Goal: Transaction & Acquisition: Obtain resource

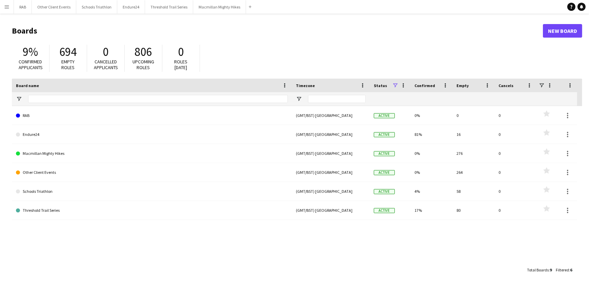
click at [6, 8] on app-icon "Menu" at bounding box center [6, 6] width 5 height 5
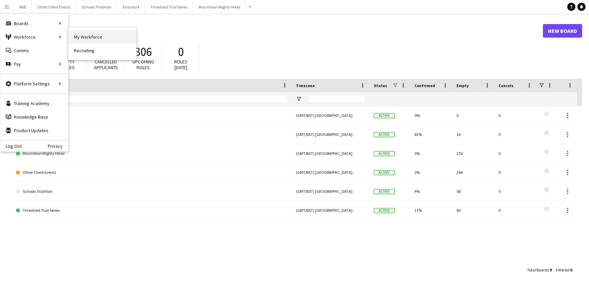
click at [88, 35] on link "My Workforce" at bounding box center [102, 37] width 68 height 14
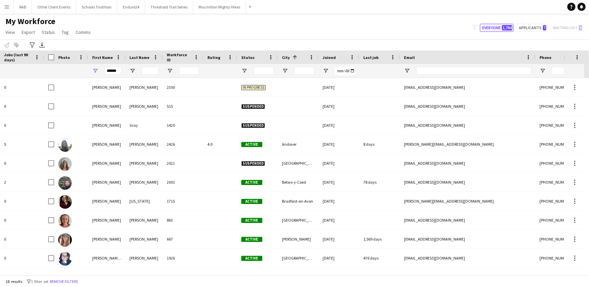
click at [497, 27] on button "Everyone 1,784" at bounding box center [497, 28] width 34 height 8
type input "**********"
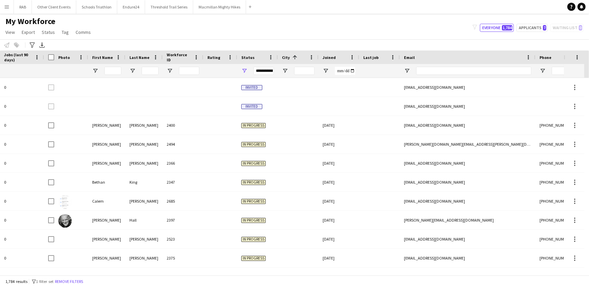
click at [361, 71] on div at bounding box center [379, 71] width 41 height 14
click at [385, 71] on div at bounding box center [379, 71] width 33 height 14
click at [375, 71] on div at bounding box center [379, 71] width 33 height 14
click at [324, 69] on span "Open Filter Menu" at bounding box center [326, 71] width 6 height 6
click at [370, 69] on div at bounding box center [379, 71] width 33 height 14
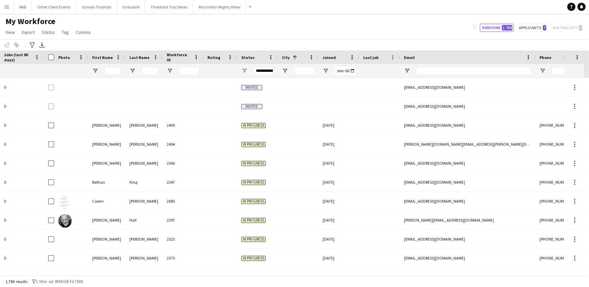
click at [394, 56] on span at bounding box center [393, 57] width 6 height 6
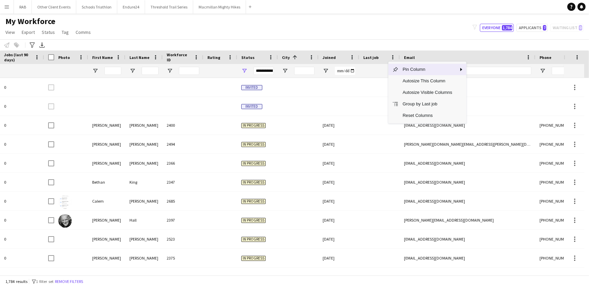
click at [404, 70] on span "Pin Column" at bounding box center [427, 70] width 58 height 12
click at [482, 82] on span "Pin Left" at bounding box center [488, 83] width 26 height 12
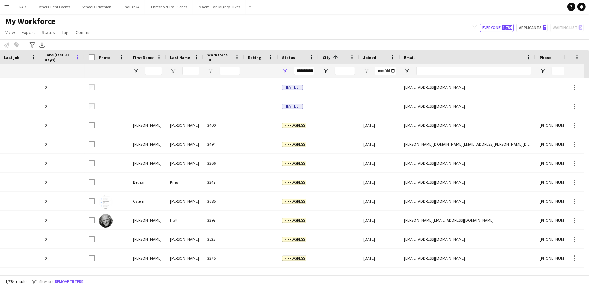
click at [79, 58] on span at bounding box center [78, 57] width 6 height 6
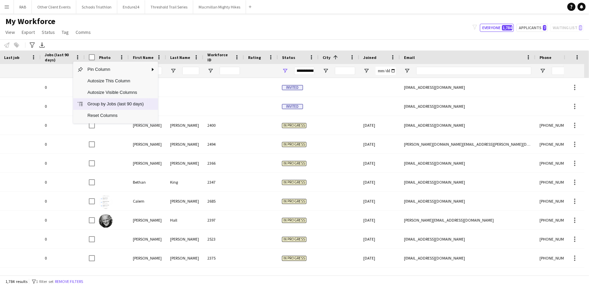
click at [94, 104] on span "Group by Jobs (last 90 days)" at bounding box center [115, 104] width 64 height 12
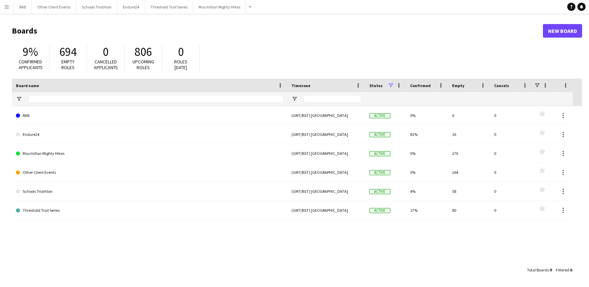
drag, startPoint x: 3, startPoint y: 5, endPoint x: 6, endPoint y: 15, distance: 10.7
click at [3, 6] on button "Menu" at bounding box center [7, 7] width 14 height 14
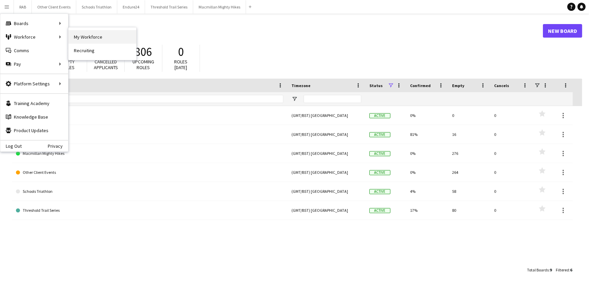
click at [71, 36] on link "My Workforce" at bounding box center [102, 37] width 68 height 14
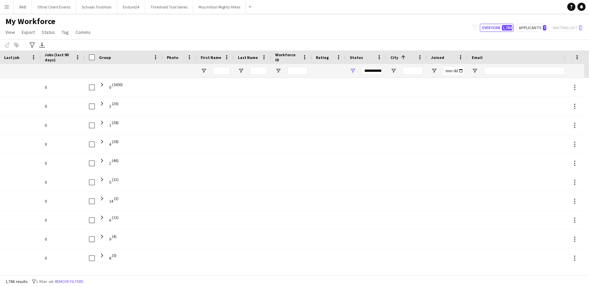
click at [154, 59] on span at bounding box center [155, 57] width 6 height 6
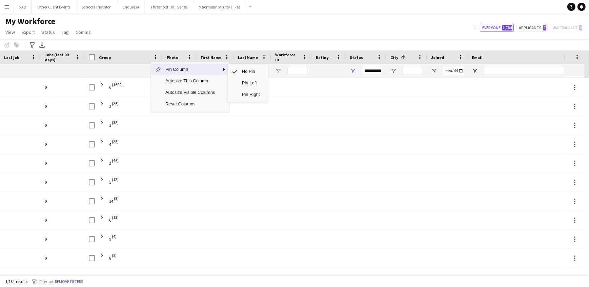
click at [165, 70] on span "Pin Column" at bounding box center [190, 70] width 58 height 12
click at [189, 102] on span "Reset Columns" at bounding box center [190, 104] width 58 height 12
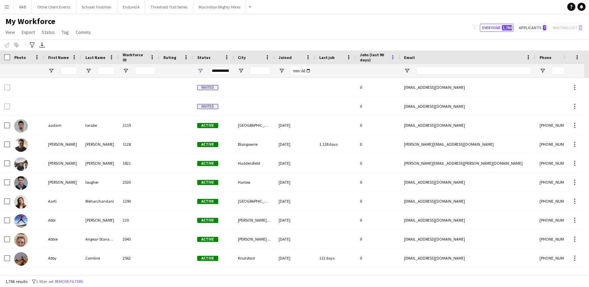
click at [392, 59] on span at bounding box center [393, 57] width 6 height 6
click at [367, 55] on span "Jobs (last 90 days)" at bounding box center [374, 57] width 28 height 10
click at [367, 55] on span "Jobs (last 90 days)" at bounding box center [370, 57] width 20 height 10
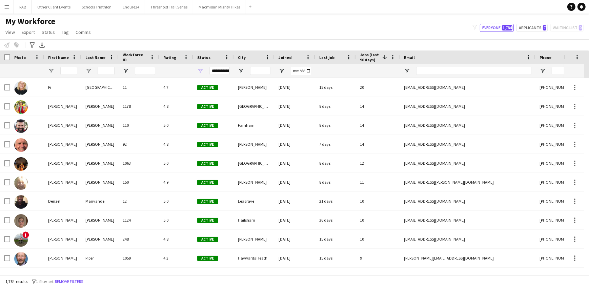
click at [383, 57] on span at bounding box center [384, 57] width 6 height 6
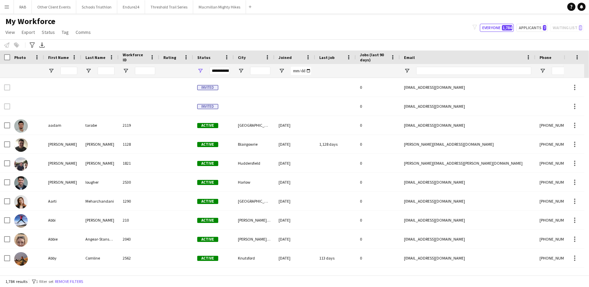
click at [383, 57] on span "Jobs (last 90 days)" at bounding box center [374, 57] width 28 height 10
click at [383, 57] on span at bounding box center [384, 57] width 6 height 6
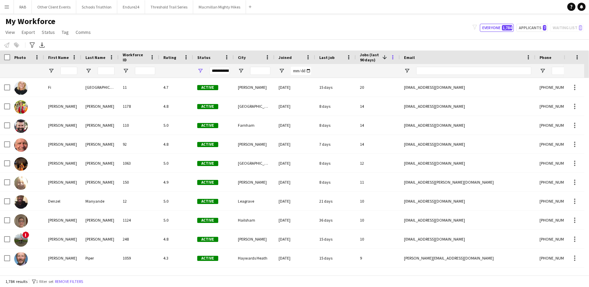
click at [393, 57] on span at bounding box center [393, 57] width 6 height 6
click at [366, 57] on span "Jobs (last 90 days)" at bounding box center [370, 57] width 20 height 10
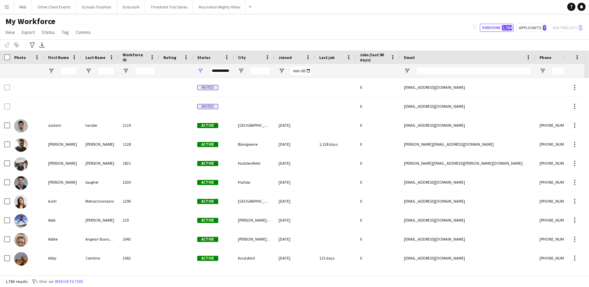
click at [370, 56] on span "Jobs (last 90 days)" at bounding box center [374, 57] width 28 height 10
click at [370, 56] on span "Jobs (last 90 days)" at bounding box center [370, 57] width 20 height 10
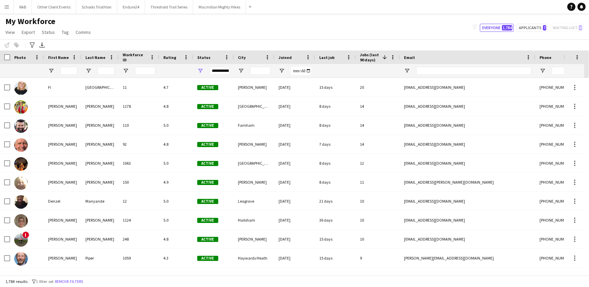
click at [4, 4] on app-icon "Menu" at bounding box center [6, 6] width 5 height 5
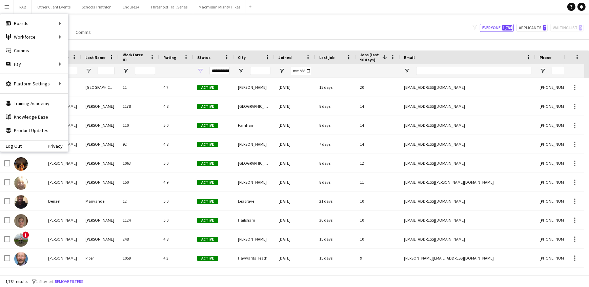
click at [77, 49] on div "Notify workforce Add to tag Select at least one crew to tag him or her. Advance…" at bounding box center [294, 44] width 589 height 11
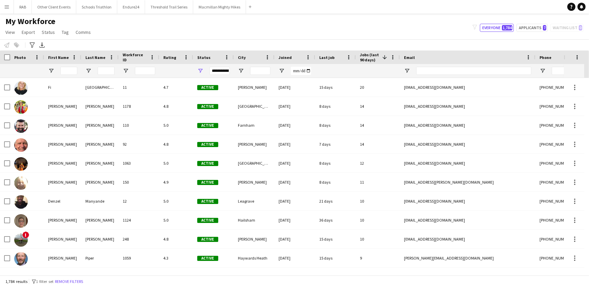
click at [3, 6] on button "Menu" at bounding box center [7, 7] width 14 height 14
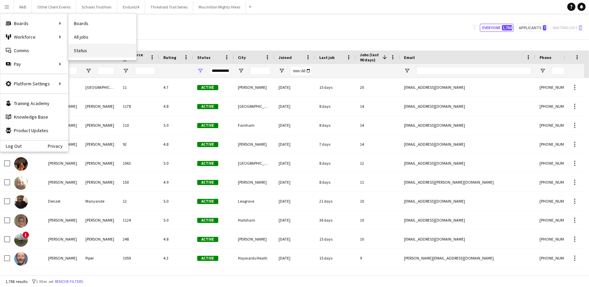
click at [78, 46] on link "Status" at bounding box center [102, 51] width 68 height 14
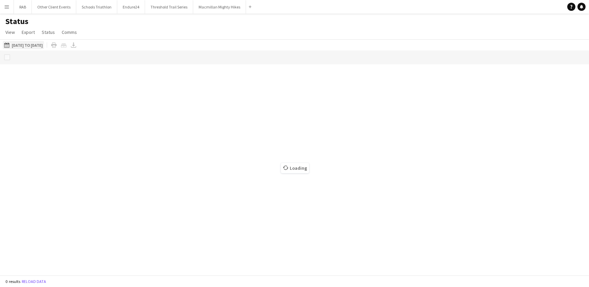
click at [35, 43] on button "This Week [DATE] to [DATE]" at bounding box center [23, 45] width 41 height 8
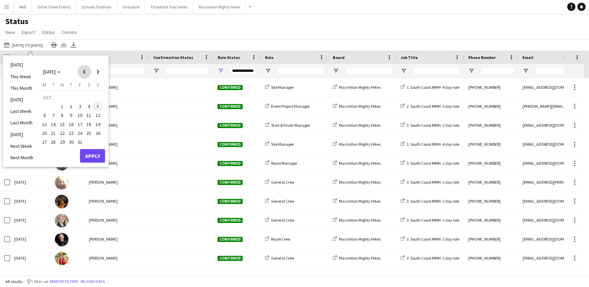
click at [84, 71] on span "Previous month" at bounding box center [85, 72] width 14 height 14
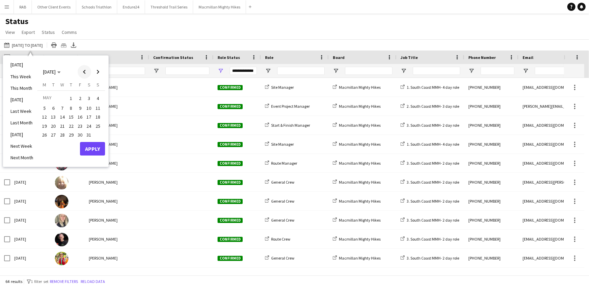
click at [84, 71] on span "Previous month" at bounding box center [85, 72] width 14 height 14
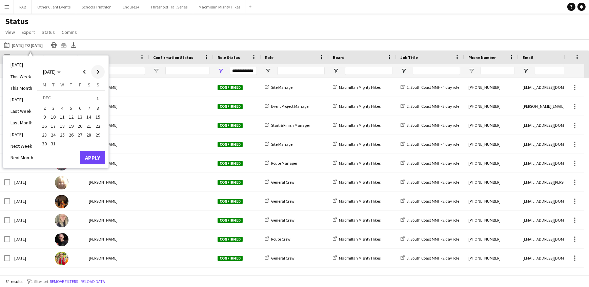
click at [97, 71] on span "Next month" at bounding box center [98, 72] width 14 height 14
click at [61, 105] on span "1" at bounding box center [62, 106] width 8 height 8
click at [97, 71] on span "Next month" at bounding box center [98, 72] width 14 height 14
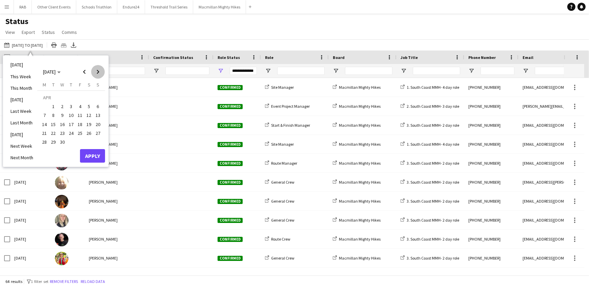
click at [97, 71] on span "Next month" at bounding box center [98, 72] width 14 height 14
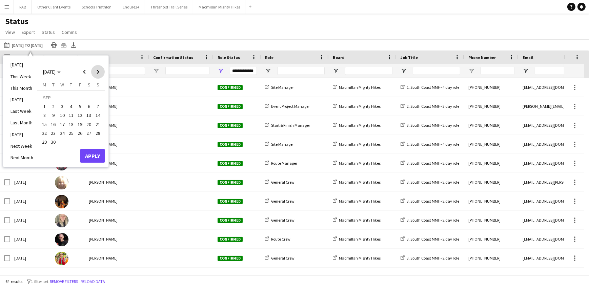
click at [97, 71] on span "Next month" at bounding box center [98, 72] width 14 height 14
click at [85, 70] on span "Previous month" at bounding box center [85, 72] width 14 height 14
click at [77, 144] on span "31" at bounding box center [80, 142] width 8 height 8
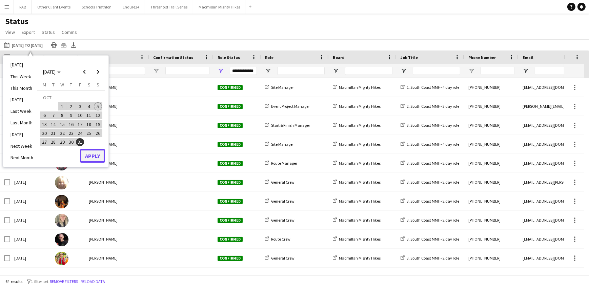
click at [88, 157] on button "Apply" at bounding box center [92, 156] width 25 height 14
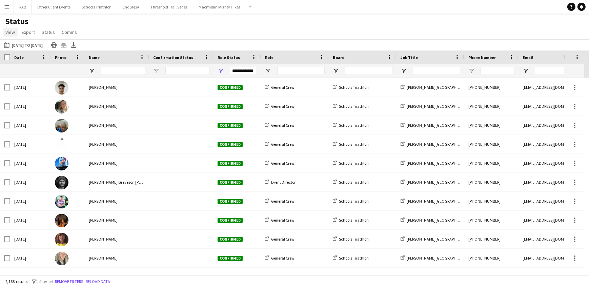
click at [11, 32] on span "View" at bounding box center [9, 32] width 9 height 6
click at [22, 64] on span "Customise view" at bounding box center [24, 67] width 32 height 6
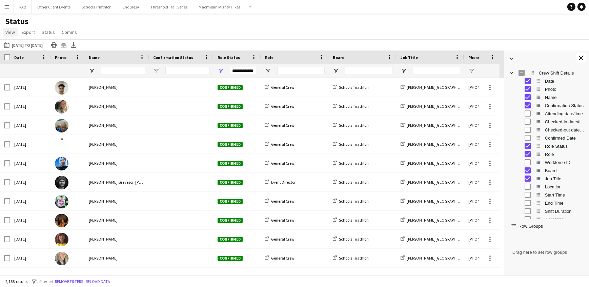
click at [9, 32] on span "View" at bounding box center [9, 32] width 9 height 6
click at [18, 83] on span "Customise filters" at bounding box center [25, 81] width 35 height 6
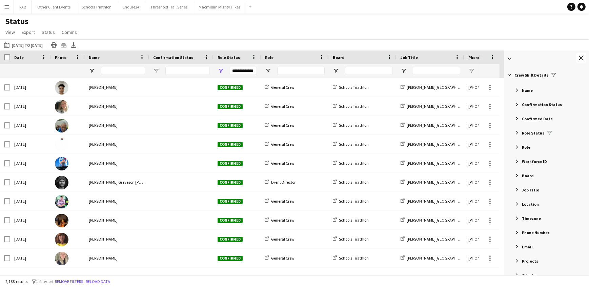
click at [508, 73] on span "Filter List 72 Filters" at bounding box center [509, 75] width 6 height 6
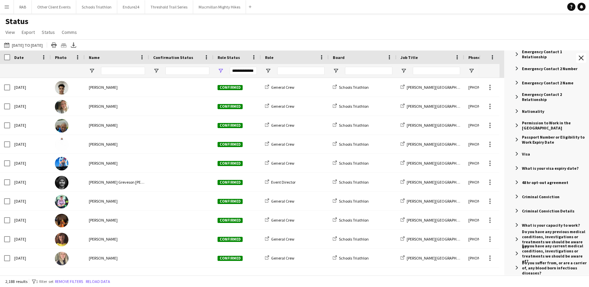
scroll to position [369, 0]
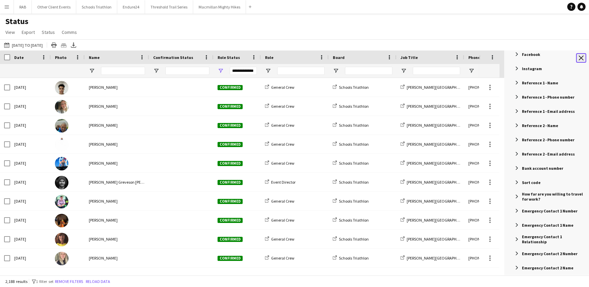
click at [580, 58] on app-icon "Close tool panel" at bounding box center [581, 58] width 5 height 5
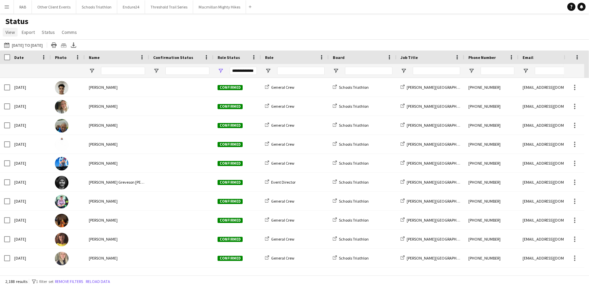
click at [11, 32] on span "View" at bounding box center [9, 32] width 9 height 6
click at [18, 65] on span "Customise view" at bounding box center [24, 67] width 32 height 6
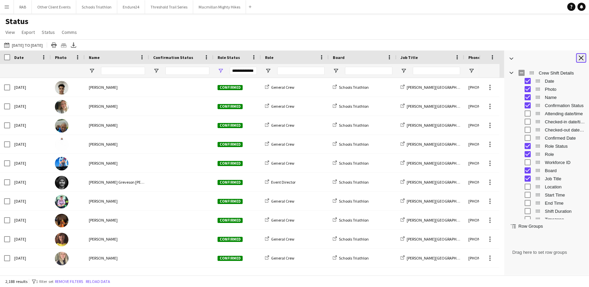
click at [581, 59] on app-icon "Close tool panel" at bounding box center [581, 58] width 5 height 5
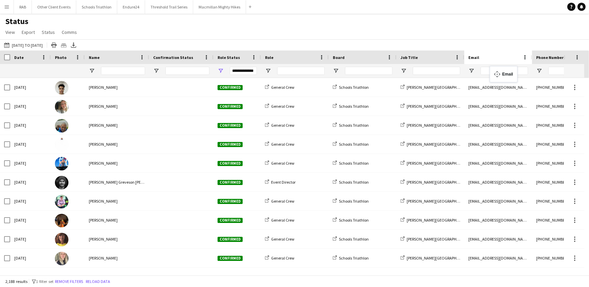
drag, startPoint x: 545, startPoint y: 55, endPoint x: 493, endPoint y: 70, distance: 54.8
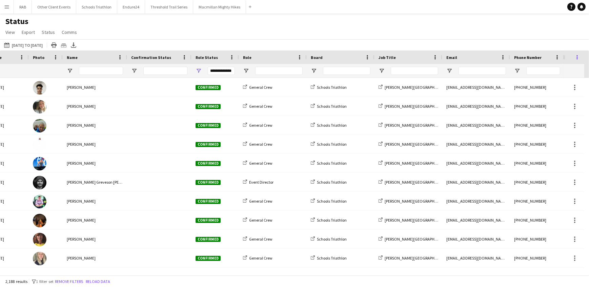
click at [578, 58] on span at bounding box center [577, 57] width 6 height 6
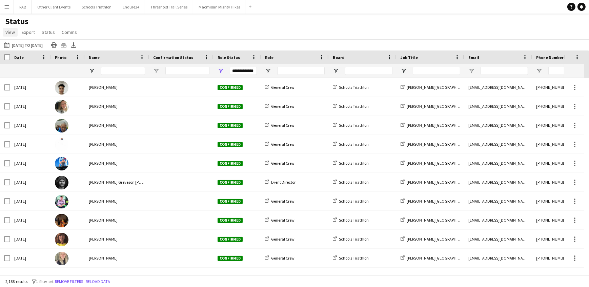
click at [7, 33] on span "View" at bounding box center [9, 32] width 9 height 6
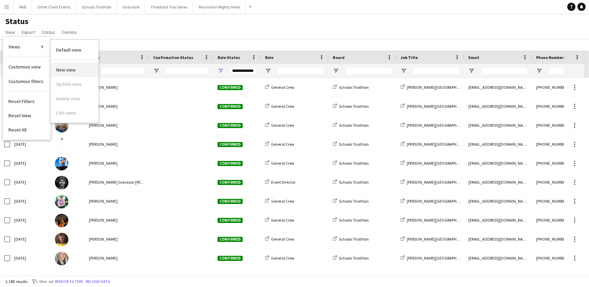
click at [64, 69] on span "New view" at bounding box center [65, 70] width 19 height 6
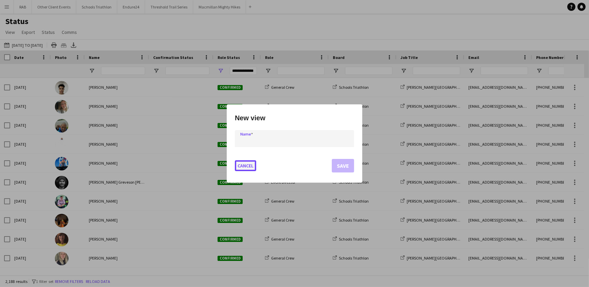
click at [245, 165] on button "Cancel" at bounding box center [245, 165] width 21 height 11
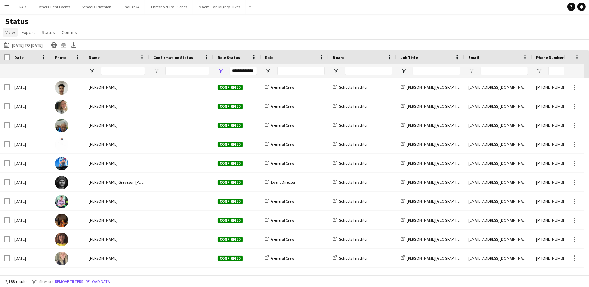
click at [7, 31] on span "View" at bounding box center [9, 32] width 9 height 6
click at [14, 66] on span "Customise view" at bounding box center [24, 67] width 32 height 6
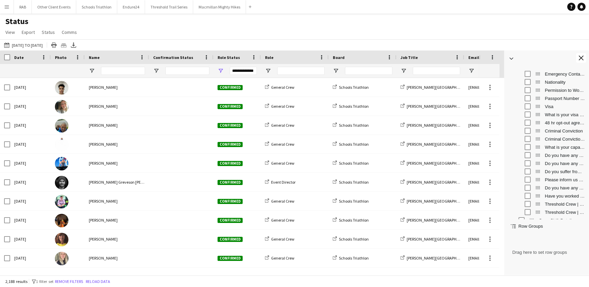
scroll to position [600, 0]
click at [580, 58] on app-icon "Close tool panel" at bounding box center [581, 58] width 5 height 5
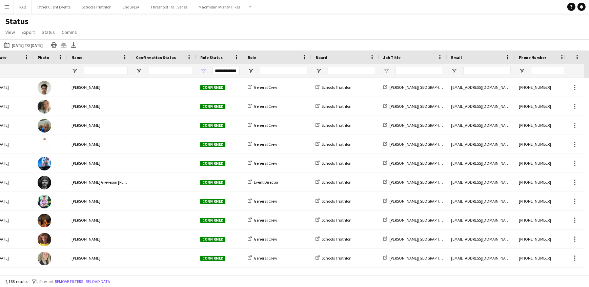
scroll to position [0, 20]
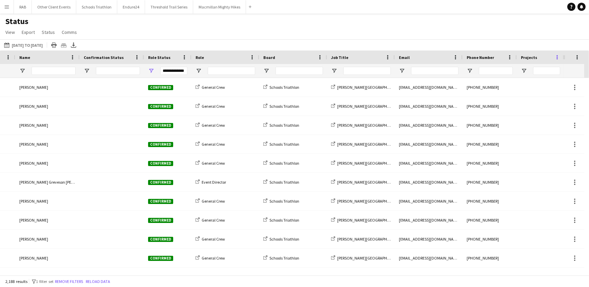
click at [554, 59] on span at bounding box center [557, 57] width 6 height 6
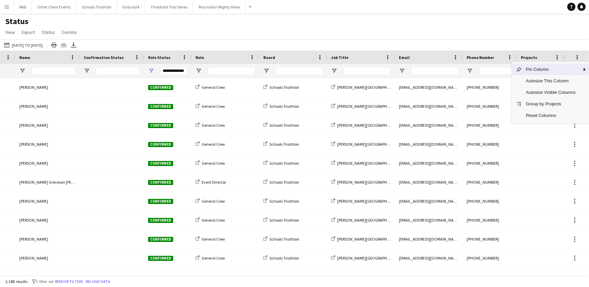
click at [530, 32] on div "Status View Views Default view New view Update view Delete view Edit name Custo…" at bounding box center [294, 27] width 589 height 23
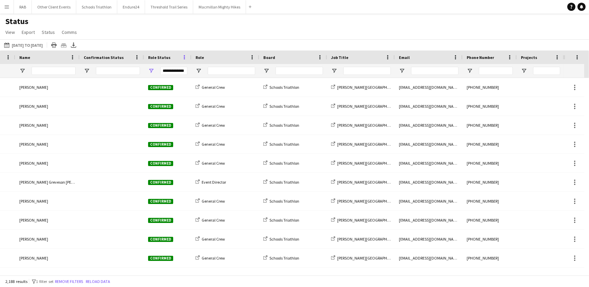
click at [182, 58] on span at bounding box center [184, 57] width 6 height 6
click at [138, 55] on span at bounding box center [137, 57] width 6 height 6
click at [73, 56] on span at bounding box center [72, 57] width 6 height 6
click at [8, 58] on span at bounding box center [8, 57] width 6 height 6
click at [193, 25] on div "Status View Views Default view New view Update view Delete view Edit name Custo…" at bounding box center [294, 27] width 589 height 23
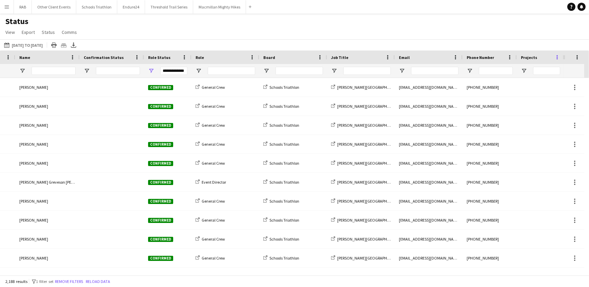
click at [557, 58] on span at bounding box center [557, 57] width 6 height 6
click at [78, 281] on button "Remove filters" at bounding box center [69, 281] width 31 height 7
click at [45, 33] on span "Status" at bounding box center [48, 32] width 13 height 6
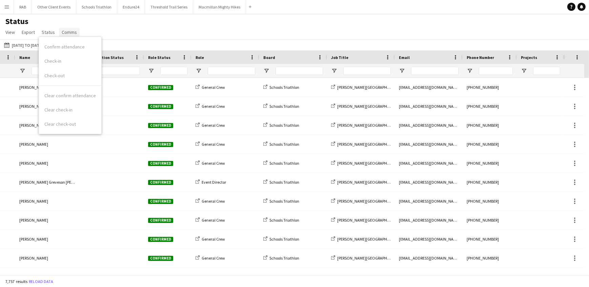
click at [74, 34] on span "Comms" at bounding box center [69, 32] width 15 height 6
click at [30, 34] on span "Export" at bounding box center [28, 32] width 13 height 6
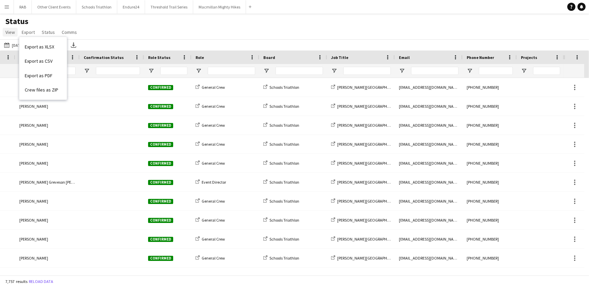
click at [12, 31] on span "View" at bounding box center [9, 32] width 9 height 6
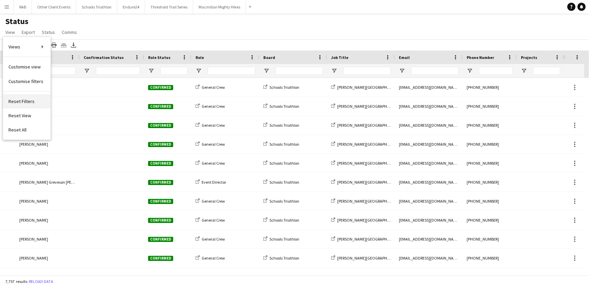
click at [16, 99] on span "Reset Filters" at bounding box center [21, 101] width 26 height 6
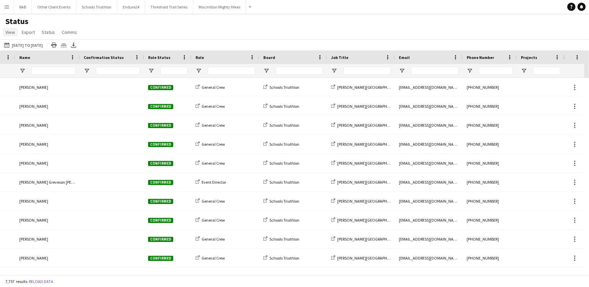
click at [11, 29] on span "View" at bounding box center [9, 32] width 9 height 6
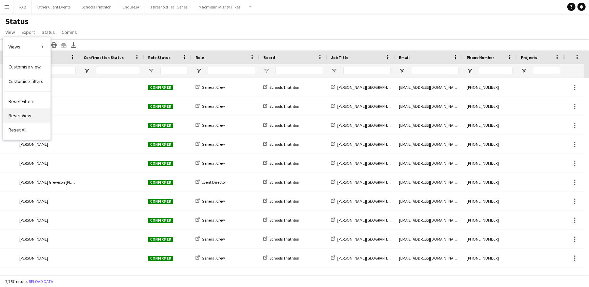
click at [17, 113] on span "Reset View" at bounding box center [19, 115] width 23 height 6
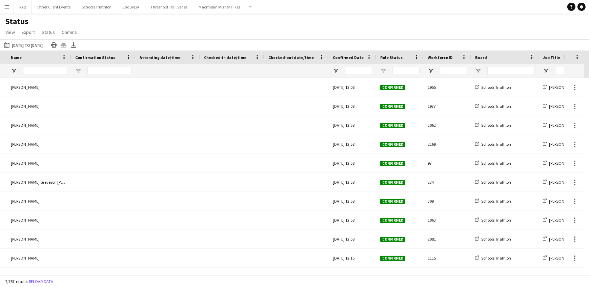
scroll to position [0, 88]
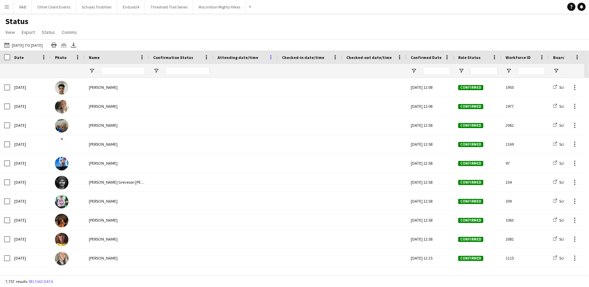
click at [271, 60] on span at bounding box center [271, 57] width 6 height 6
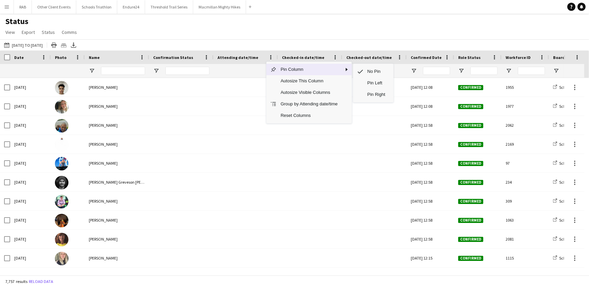
click at [282, 71] on span "Pin Column" at bounding box center [308, 70] width 65 height 12
click at [11, 33] on span "View" at bounding box center [9, 32] width 9 height 6
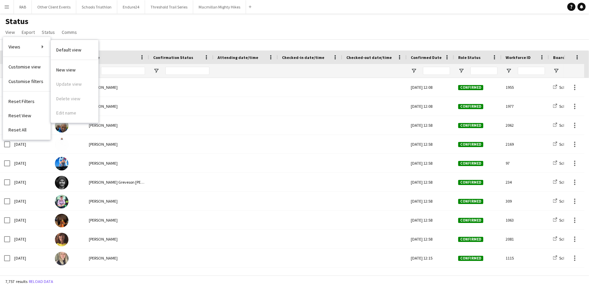
click at [64, 49] on span "Default view" at bounding box center [68, 50] width 25 height 6
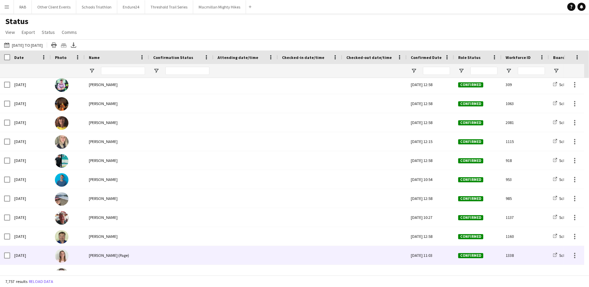
scroll to position [179, 0]
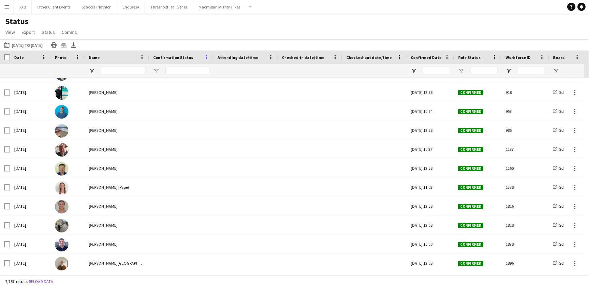
click at [205, 58] on span at bounding box center [206, 57] width 6 height 6
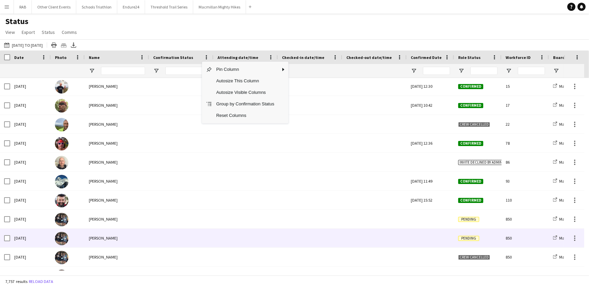
scroll to position [1016, 0]
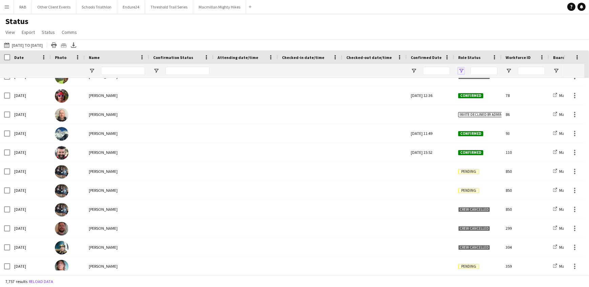
click at [461, 70] on span "Open Filter Menu" at bounding box center [461, 71] width 6 height 6
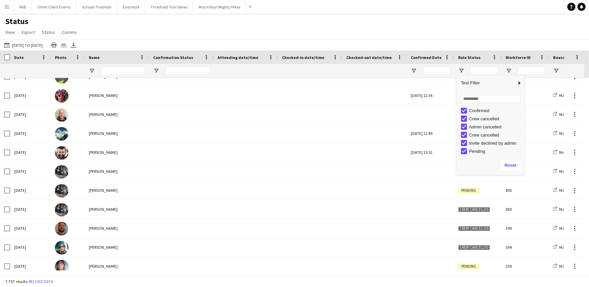
scroll to position [0, 0]
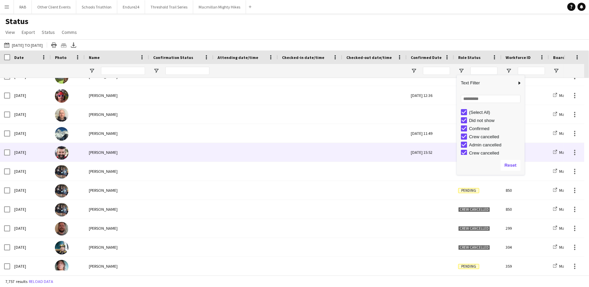
click at [261, 158] on div at bounding box center [245, 152] width 56 height 19
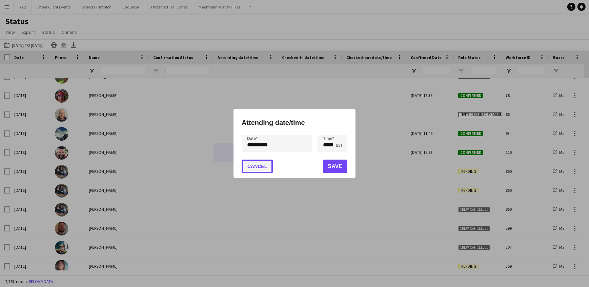
click at [257, 165] on button "Cancel" at bounding box center [257, 167] width 31 height 14
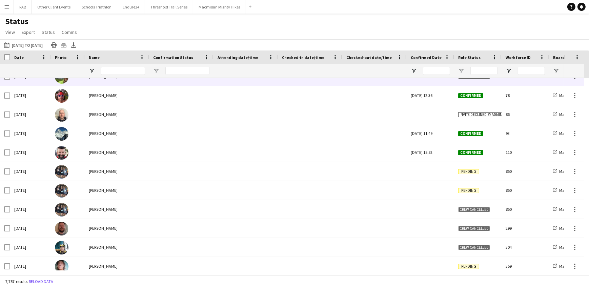
scroll to position [989, 0]
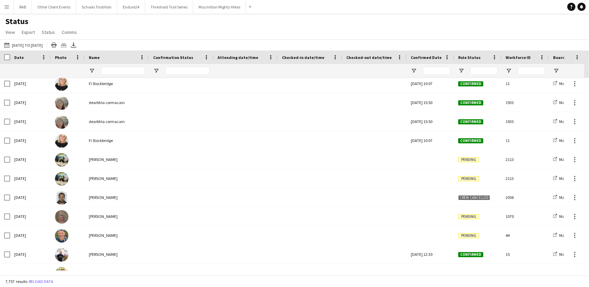
click at [6, 7] on app-icon "Menu" at bounding box center [6, 6] width 5 height 5
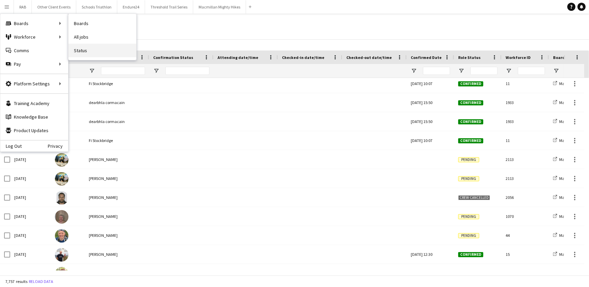
click at [80, 47] on link "Status" at bounding box center [102, 51] width 68 height 14
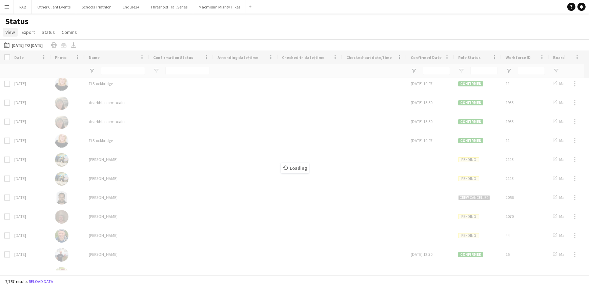
click at [10, 31] on span "View" at bounding box center [9, 32] width 9 height 6
click at [4, 5] on app-icon "Menu" at bounding box center [6, 6] width 5 height 5
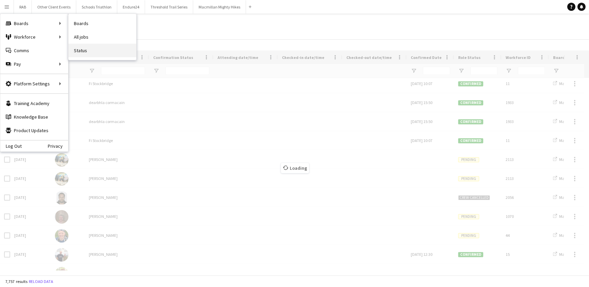
click at [82, 49] on link "Status" at bounding box center [102, 51] width 68 height 14
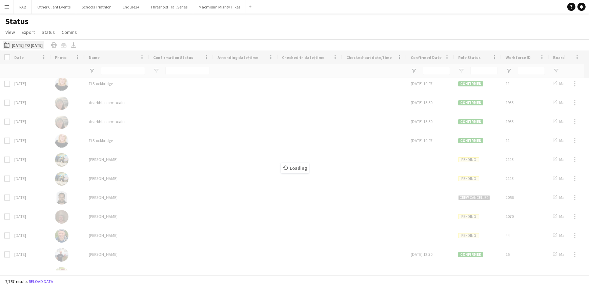
click at [44, 46] on button "This Week [DATE] to [DATE]" at bounding box center [23, 45] width 41 height 8
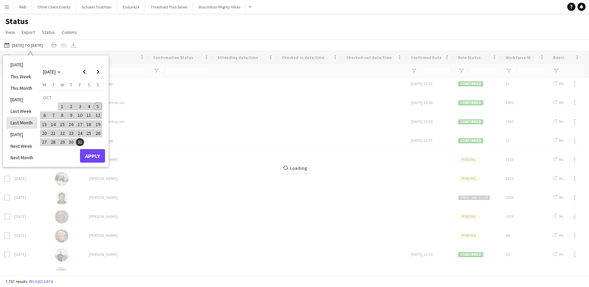
click at [17, 124] on li "Last Month" at bounding box center [21, 123] width 31 height 12
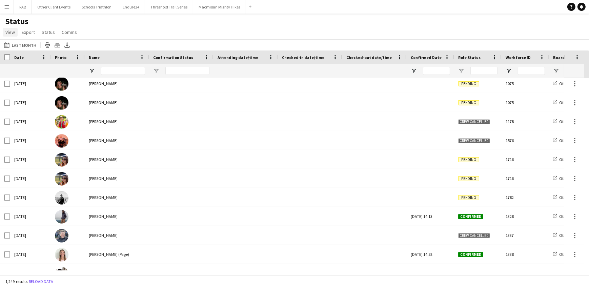
click at [13, 34] on span "View" at bounding box center [9, 32] width 9 height 6
click at [7, 4] on app-icon "Menu" at bounding box center [6, 6] width 5 height 5
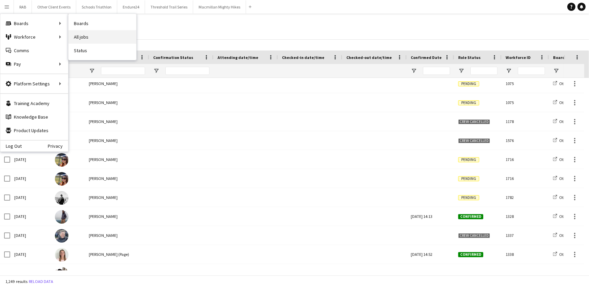
click at [83, 36] on link "All jobs" at bounding box center [102, 37] width 68 height 14
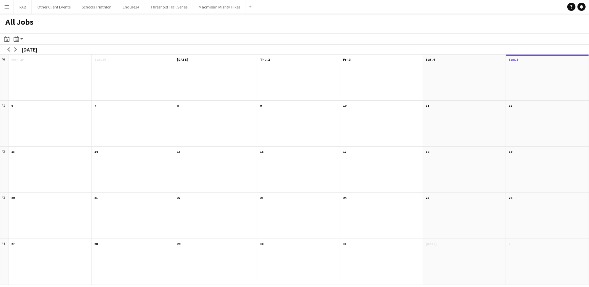
click at [4, 8] on app-icon "Menu" at bounding box center [6, 6] width 5 height 5
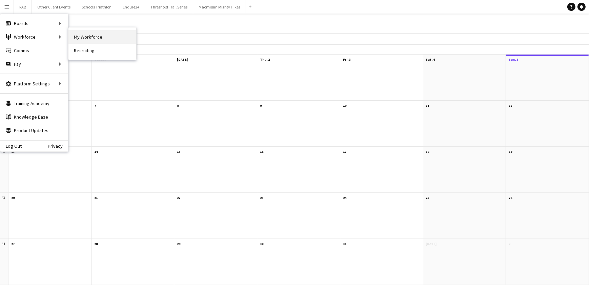
click at [96, 37] on link "My Workforce" at bounding box center [102, 37] width 68 height 14
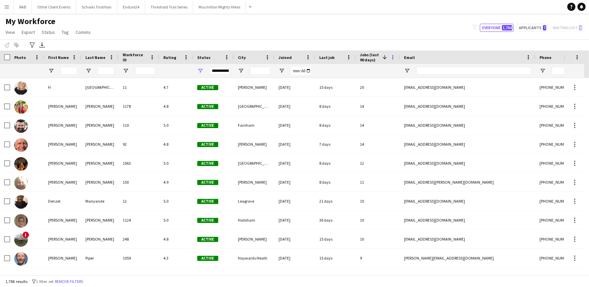
click at [392, 58] on span at bounding box center [393, 57] width 6 height 6
click at [381, 58] on span at bounding box center [384, 57] width 6 height 6
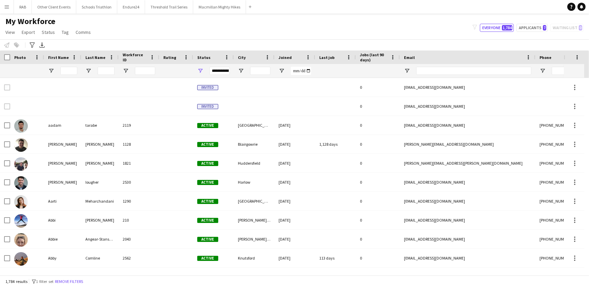
click at [387, 57] on span "Jobs (last 90 days)" at bounding box center [374, 57] width 28 height 10
click at [384, 57] on span at bounding box center [384, 57] width 6 height 6
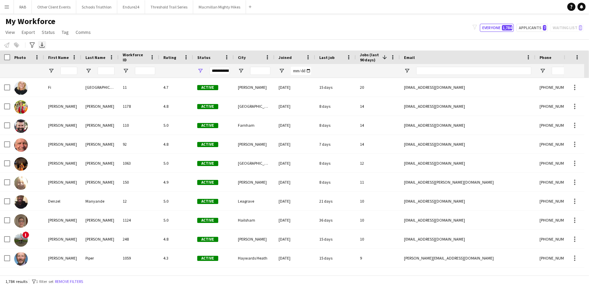
click at [41, 44] on icon "Export XLSX" at bounding box center [41, 44] width 5 height 5
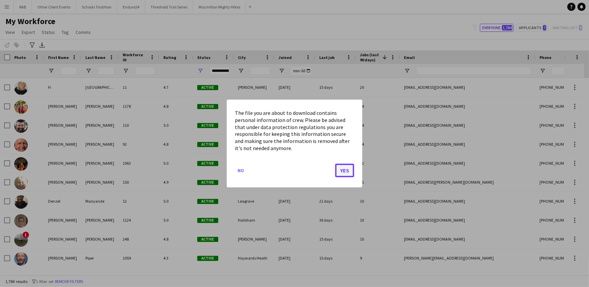
click at [345, 167] on button "Yes" at bounding box center [344, 171] width 19 height 14
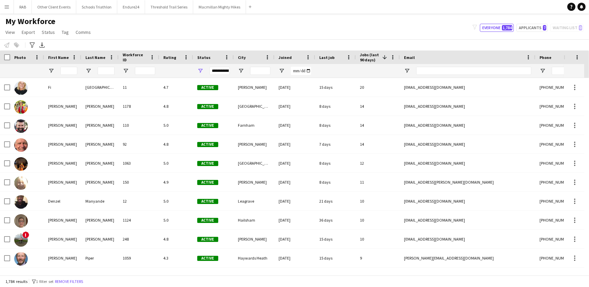
click at [7, 7] on app-icon "Menu" at bounding box center [6, 6] width 5 height 5
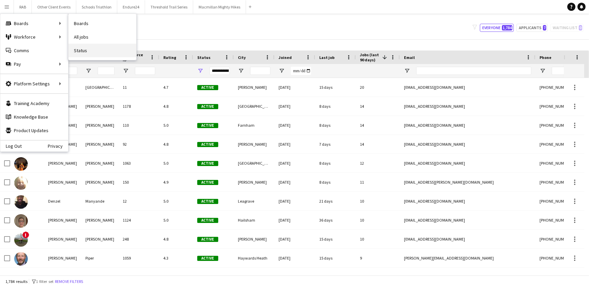
click at [78, 53] on link "Status" at bounding box center [102, 51] width 68 height 14
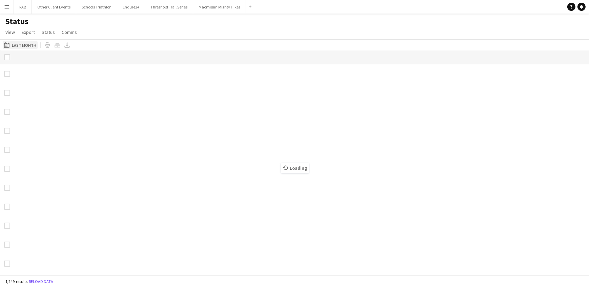
click at [32, 43] on button "Last Month Last Month" at bounding box center [20, 45] width 35 height 8
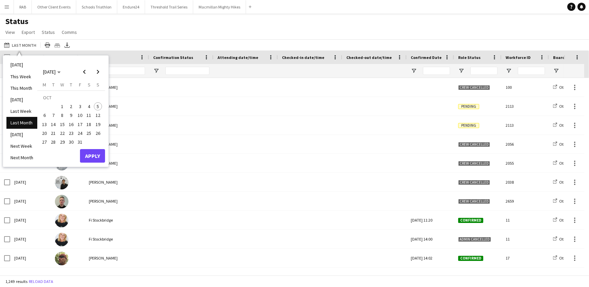
click at [371, 15] on main "Status View Views Default view New view Update view Delete view Edit name Custo…" at bounding box center [294, 146] width 589 height 264
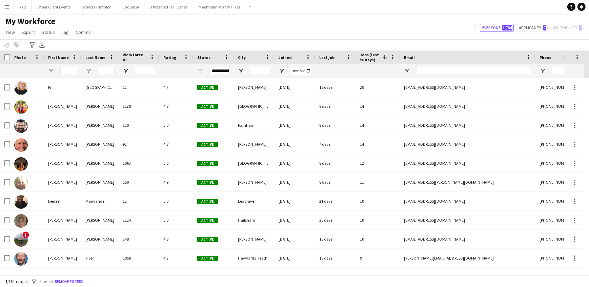
click at [369, 55] on span "Jobs (last 90 days)" at bounding box center [370, 57] width 20 height 10
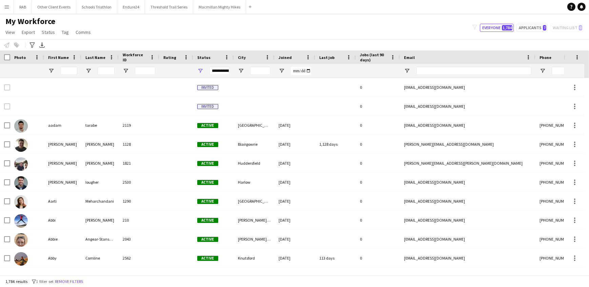
click at [369, 55] on span "Jobs (last 90 days)" at bounding box center [374, 57] width 28 height 10
click at [369, 55] on span "Jobs (last 90 days)" at bounding box center [370, 57] width 20 height 10
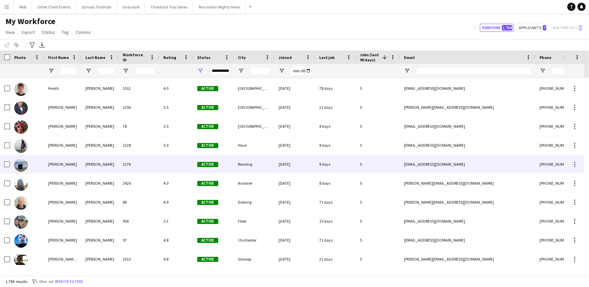
scroll to position [770, 0]
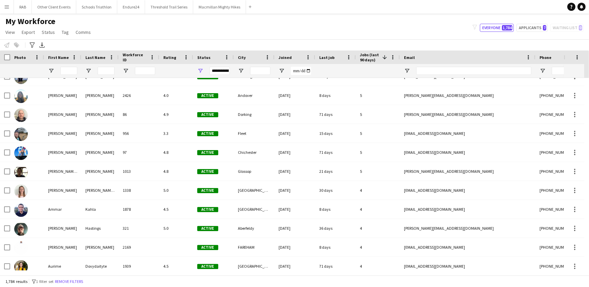
click at [5, 7] on app-icon "Menu" at bounding box center [6, 6] width 5 height 5
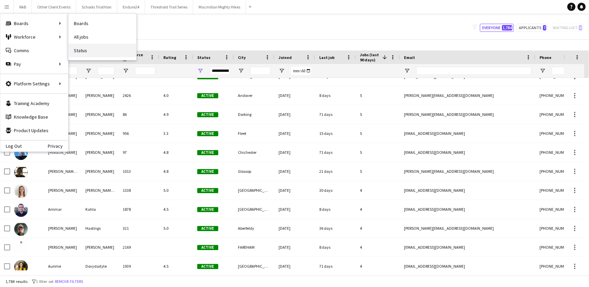
click at [74, 49] on link "Status" at bounding box center [102, 51] width 68 height 14
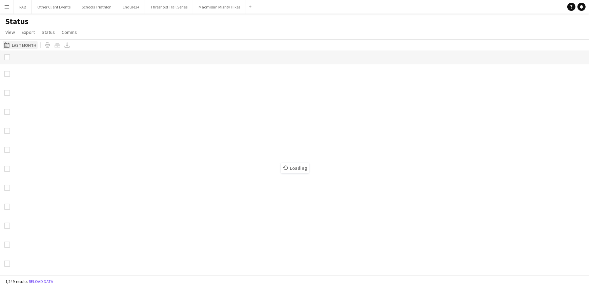
click at [25, 44] on button "Last Month Last Month" at bounding box center [20, 45] width 35 height 8
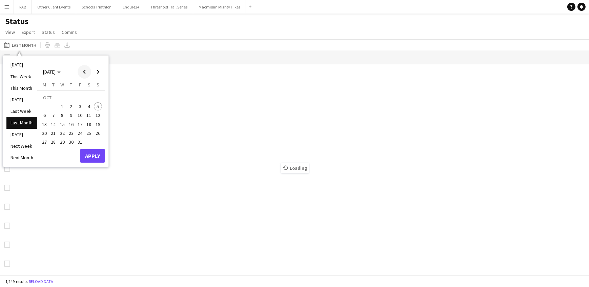
click at [84, 71] on span "Previous month" at bounding box center [85, 72] width 14 height 14
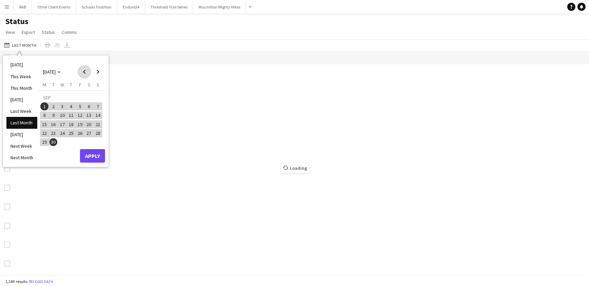
click at [84, 71] on span "Previous month" at bounding box center [85, 72] width 14 height 14
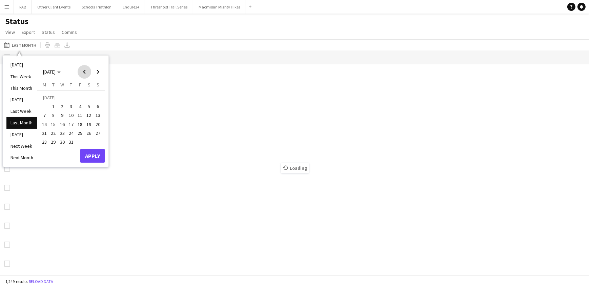
click at [84, 71] on span "Previous month" at bounding box center [85, 72] width 14 height 14
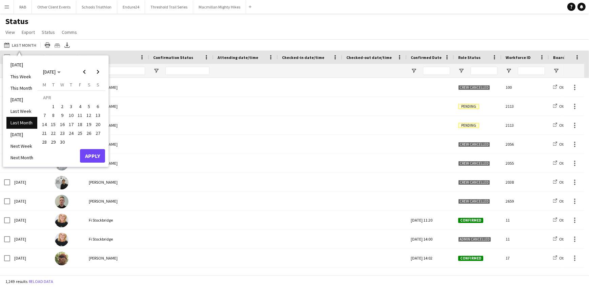
click at [78, 103] on span "4" at bounding box center [80, 106] width 8 height 8
click at [97, 70] on span "Next month" at bounding box center [98, 72] width 14 height 14
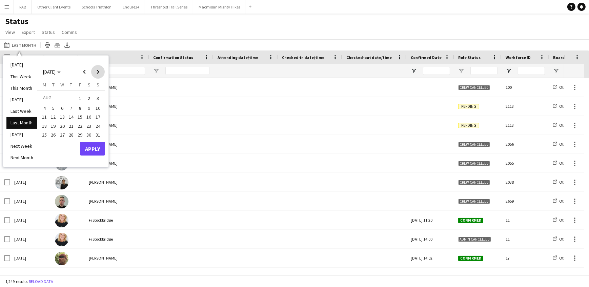
click at [97, 70] on span "Next month" at bounding box center [98, 72] width 14 height 14
click at [82, 69] on span "Previous month" at bounding box center [85, 72] width 14 height 14
click at [49, 142] on span "30" at bounding box center [53, 142] width 8 height 8
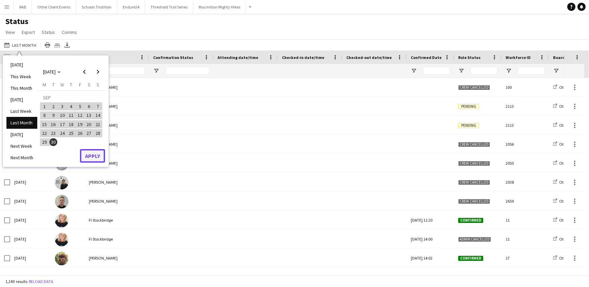
click at [97, 155] on button "Apply" at bounding box center [92, 156] width 25 height 14
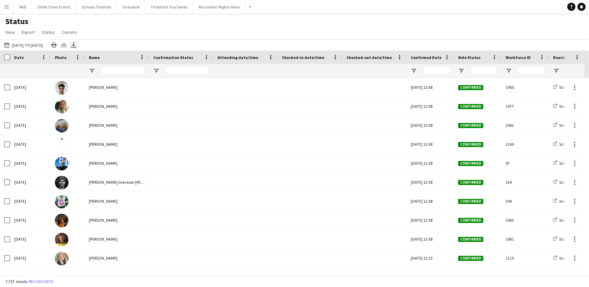
click at [76, 45] on icon "Export XLSX" at bounding box center [73, 44] width 5 height 5
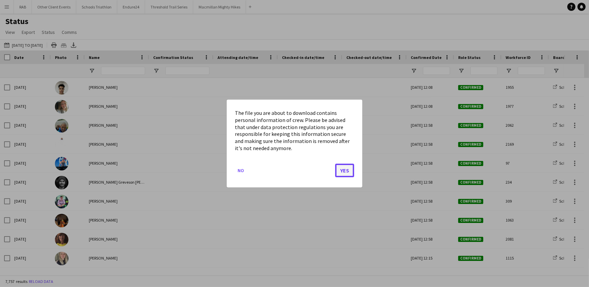
click at [346, 170] on button "Yes" at bounding box center [344, 171] width 19 height 14
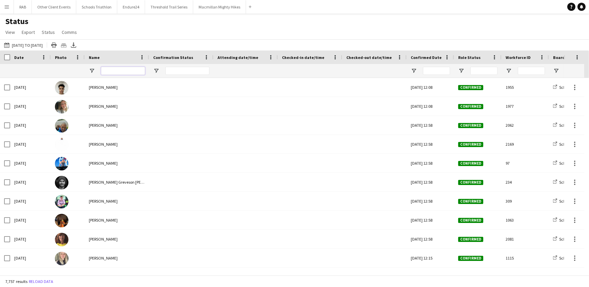
click at [112, 71] on input "Name Filter Input" at bounding box center [123, 71] width 44 height 8
click at [14, 44] on button "Last Month [DATE] to [DATE]" at bounding box center [23, 45] width 41 height 8
